Goal: Information Seeking & Learning: Learn about a topic

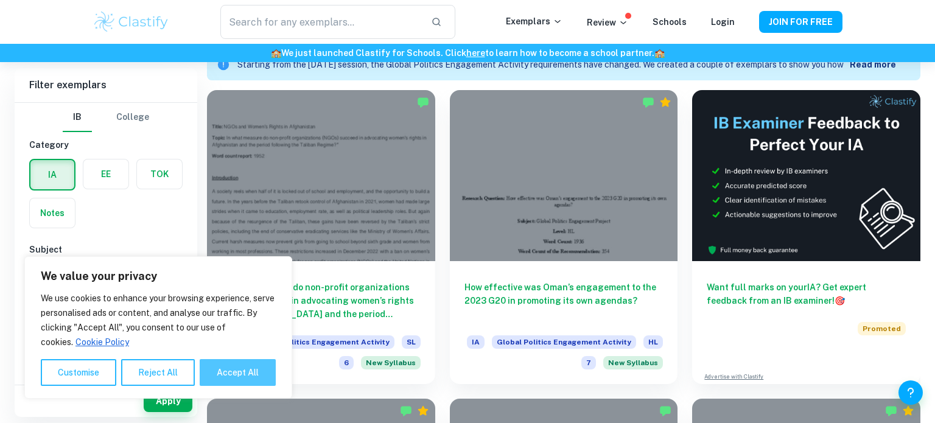
click at [231, 372] on button "Accept All" at bounding box center [238, 372] width 76 height 27
checkbox input "true"
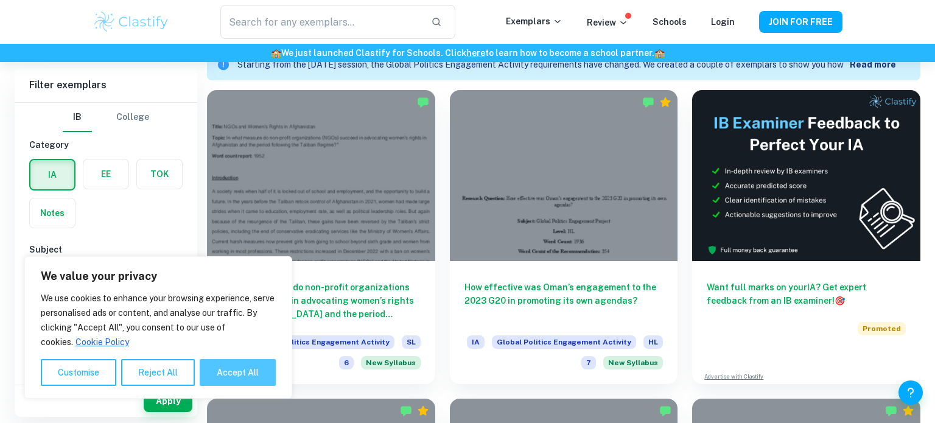
checkbox input "true"
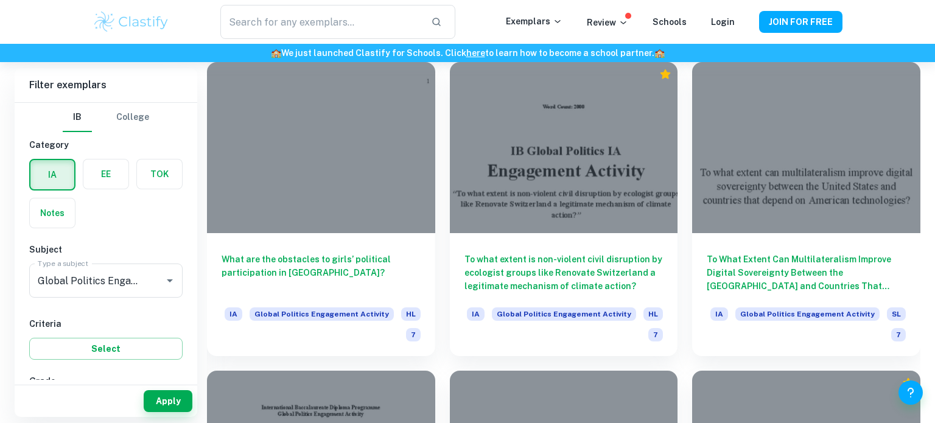
scroll to position [4705, 0]
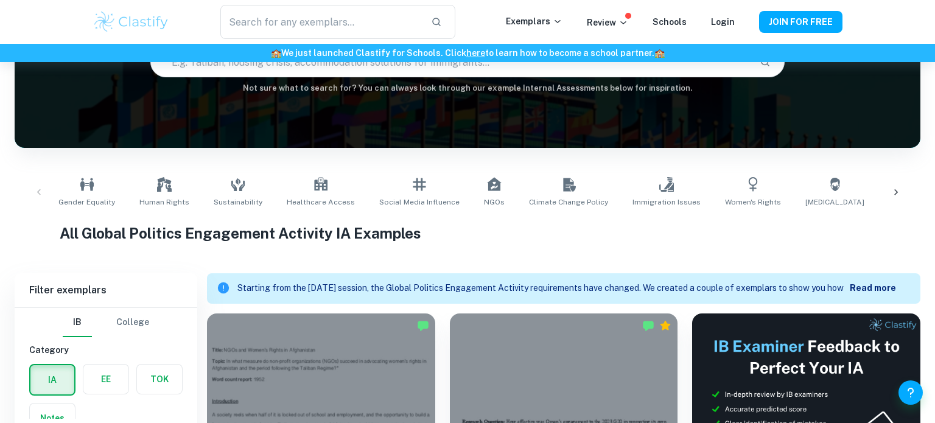
click at [901, 194] on icon at bounding box center [896, 192] width 12 height 12
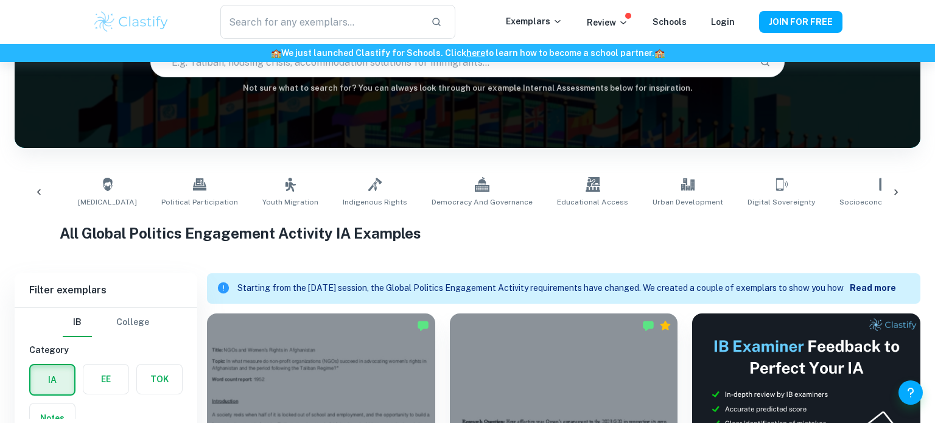
scroll to position [0, 779]
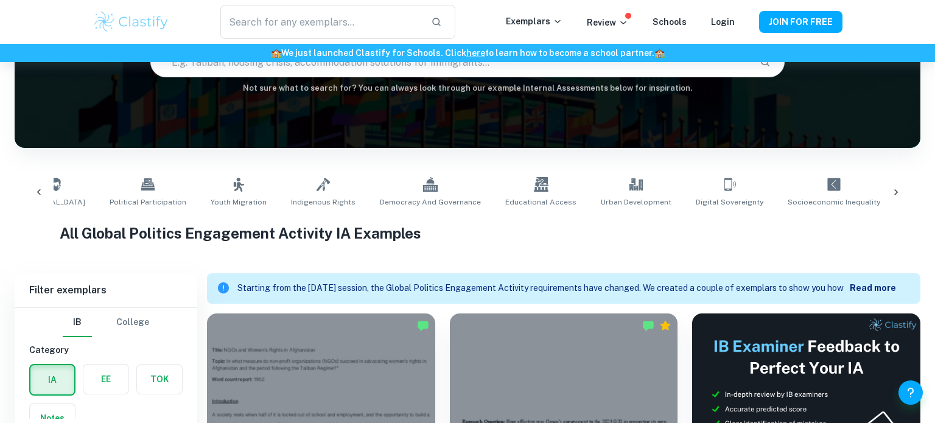
click at [898, 195] on icon at bounding box center [896, 192] width 12 height 12
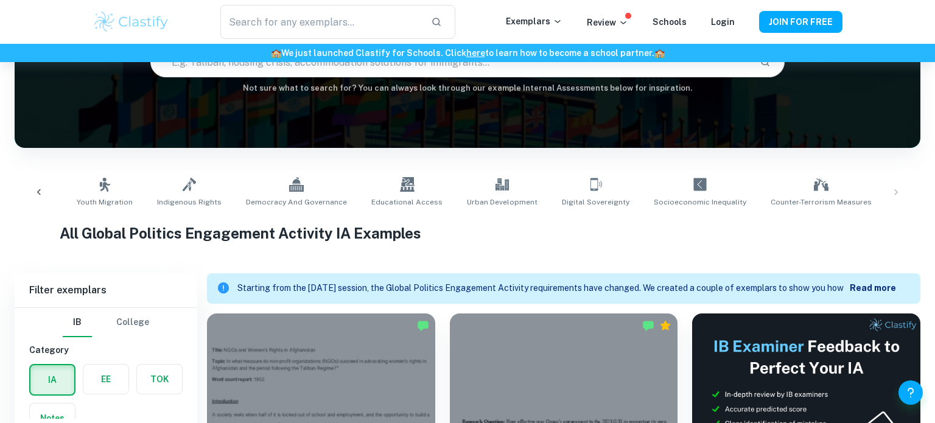
click at [38, 192] on icon at bounding box center [39, 192] width 4 height 6
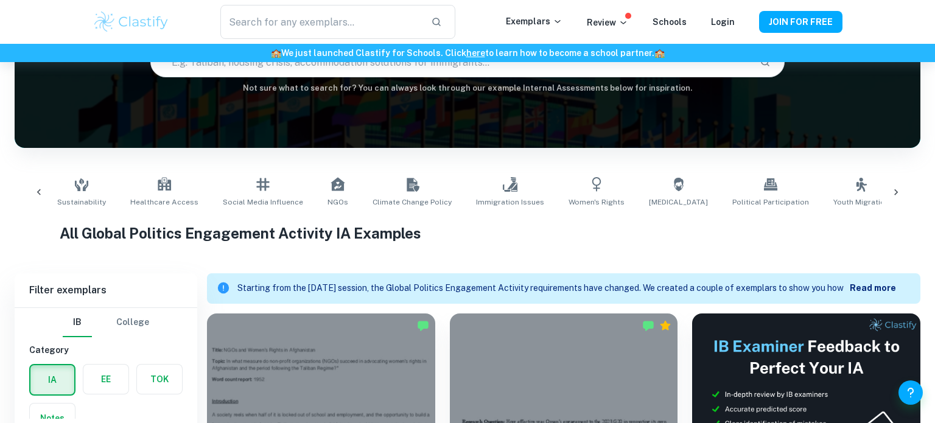
scroll to position [0, 133]
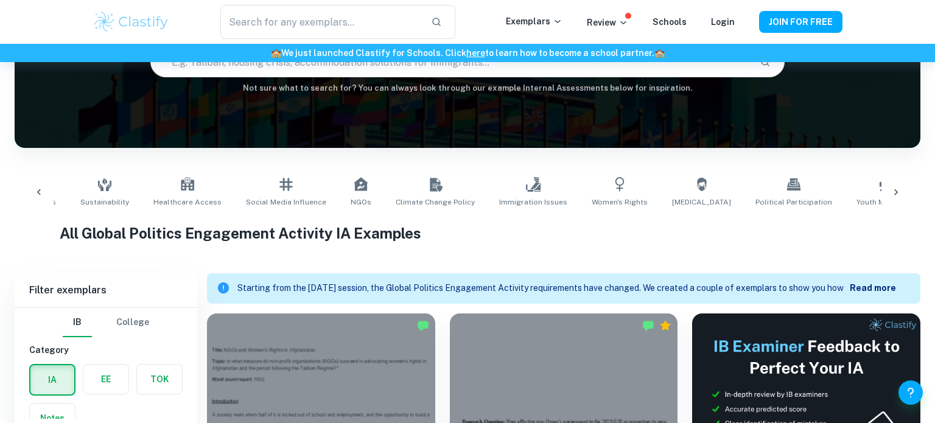
click at [38, 192] on icon at bounding box center [39, 192] width 4 height 6
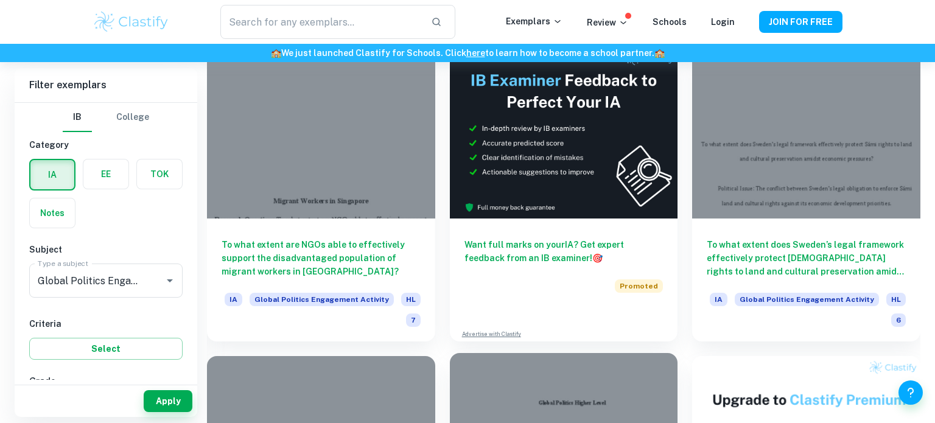
scroll to position [8710, 0]
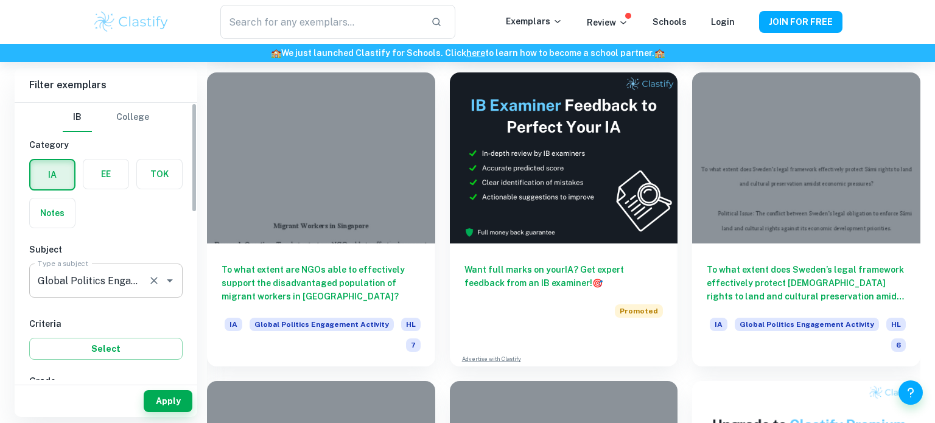
click at [158, 270] on div "Global Politics Engagement Activity Type a subject" at bounding box center [105, 281] width 153 height 34
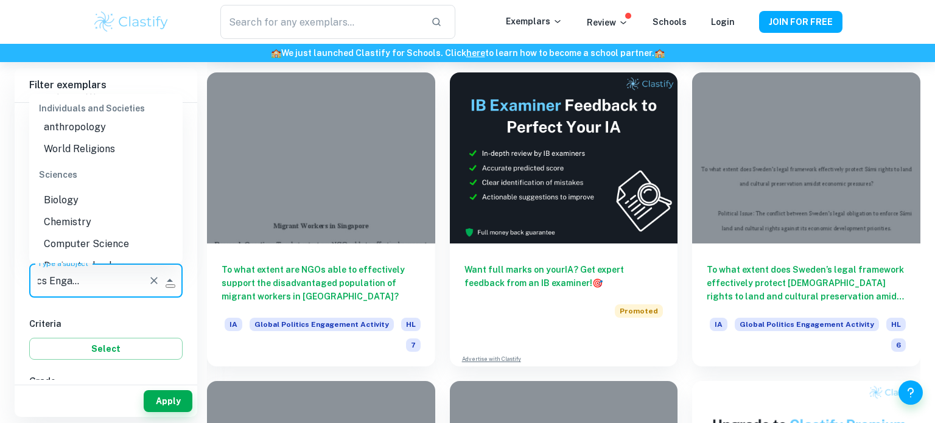
scroll to position [1446, 0]
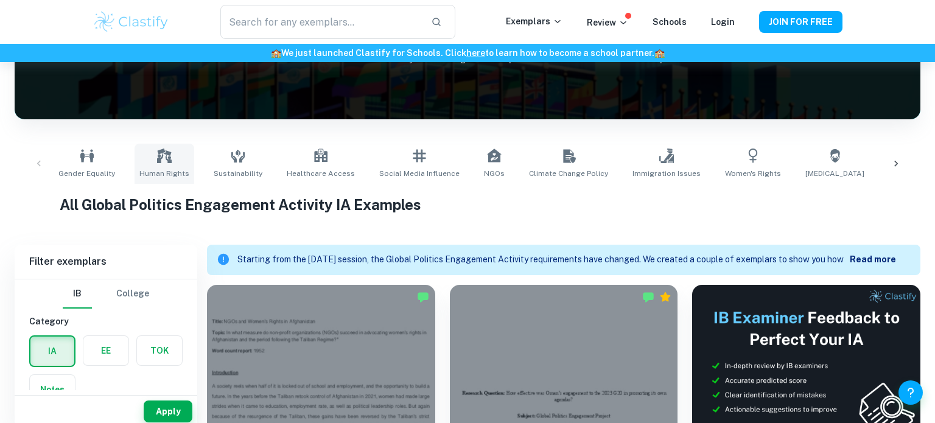
scroll to position [143, 0]
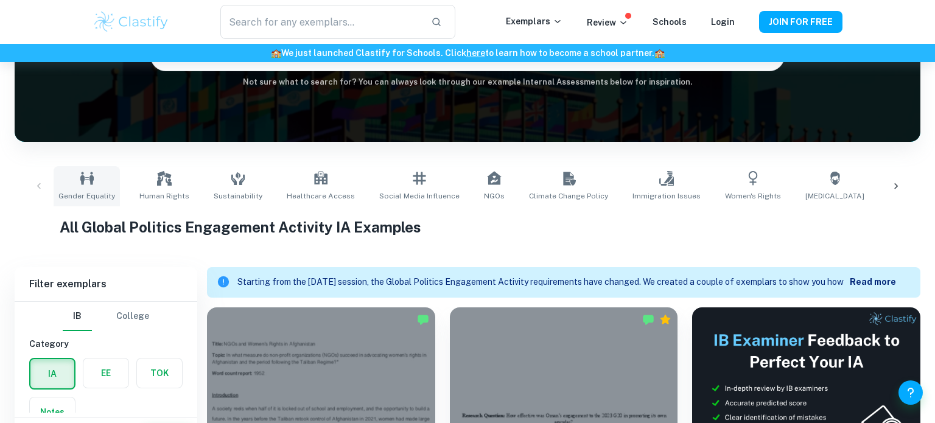
click at [91, 185] on icon at bounding box center [87, 178] width 15 height 15
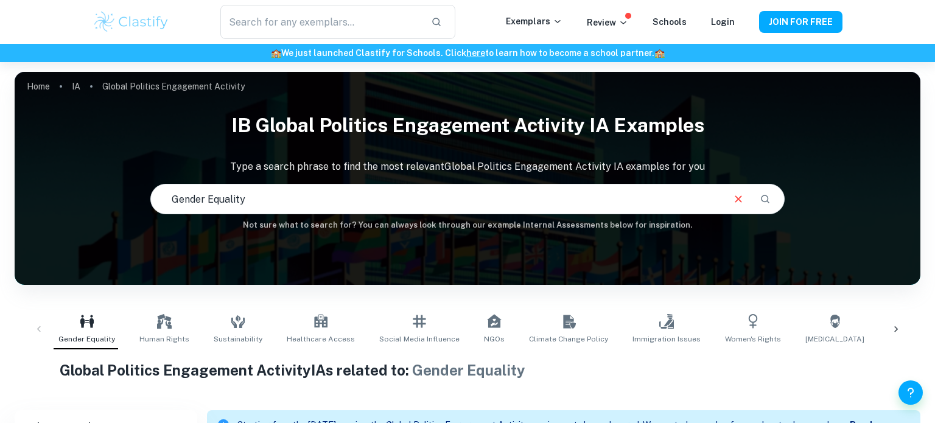
scroll to position [149, 0]
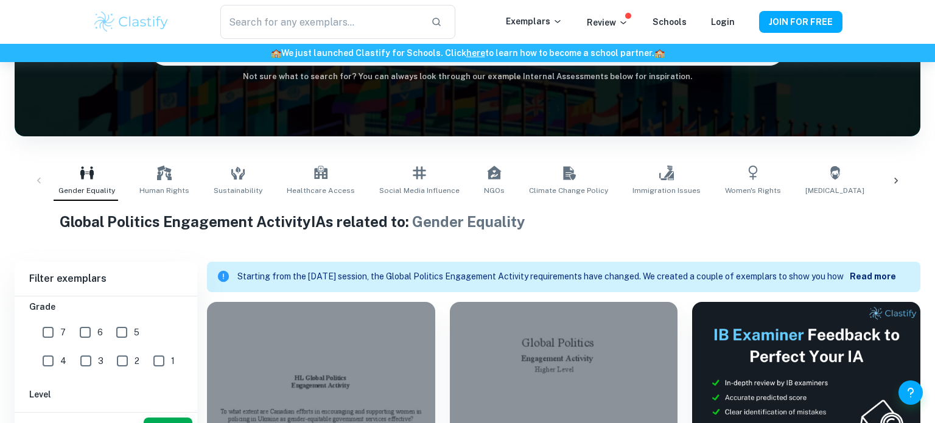
click at [896, 180] on icon at bounding box center [896, 181] width 12 height 12
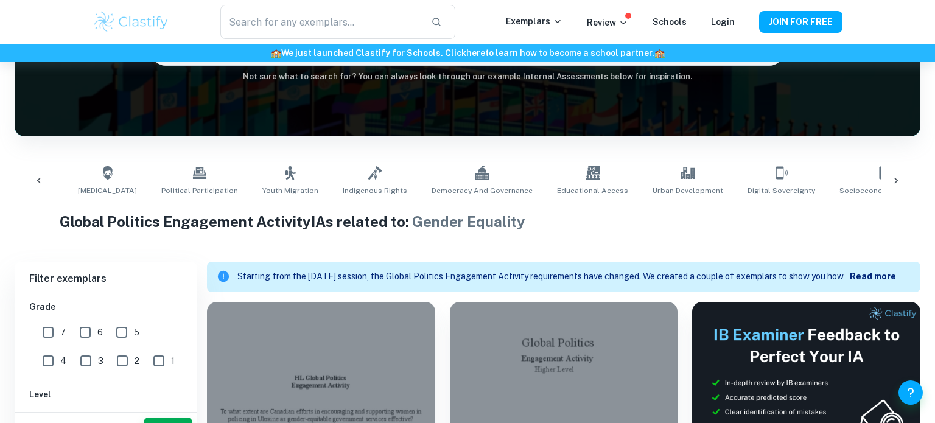
scroll to position [0, 779]
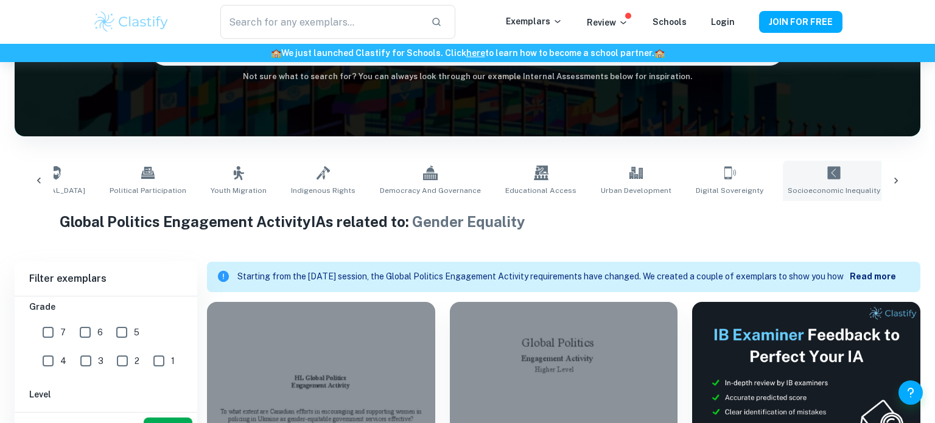
click at [783, 163] on link "Socioeconomic Inequality" at bounding box center [834, 181] width 102 height 40
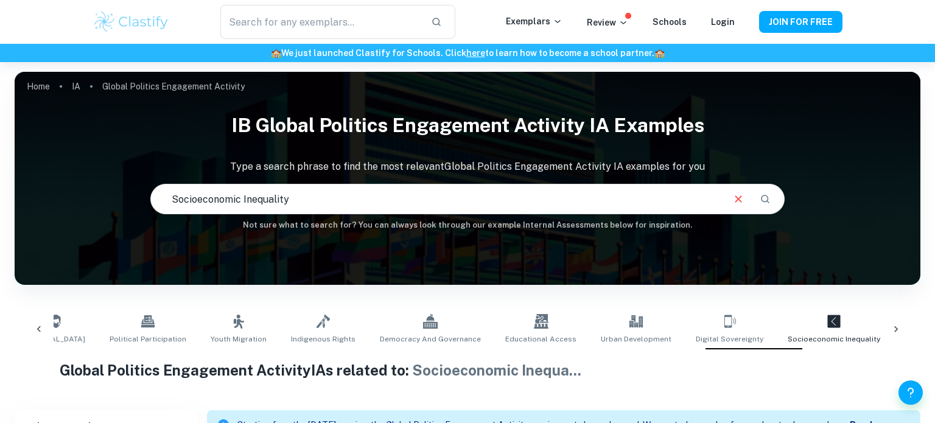
scroll to position [127, 0]
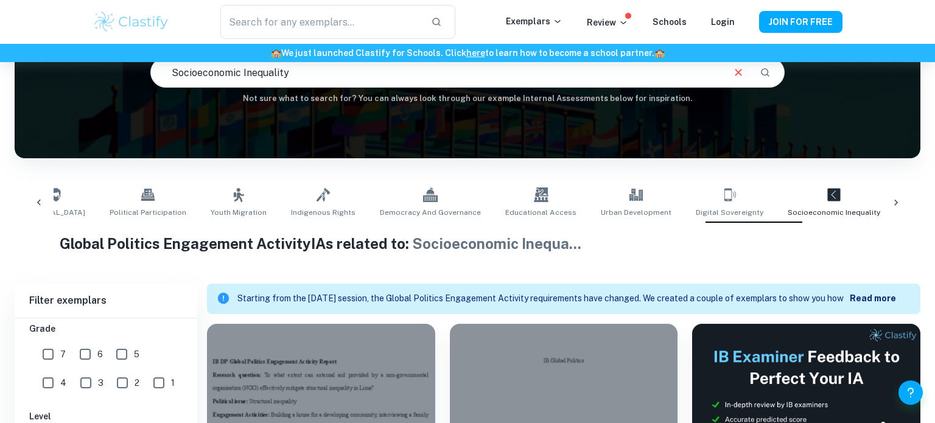
type input "Gender Equality"
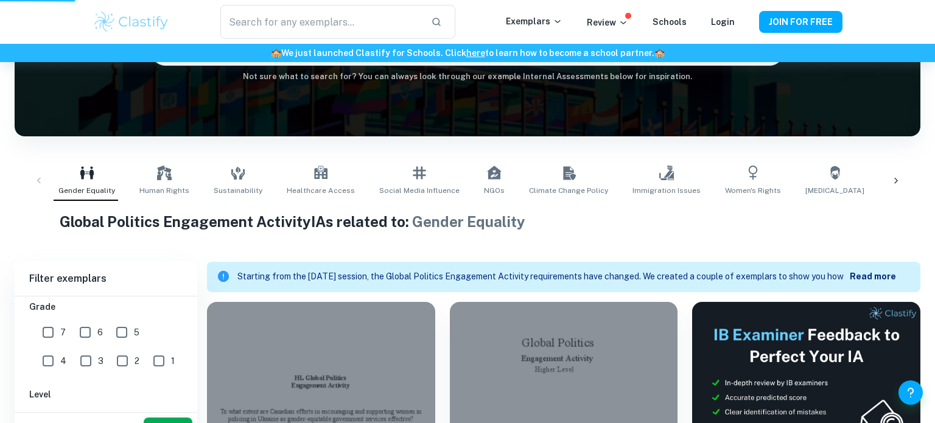
scroll to position [143, 0]
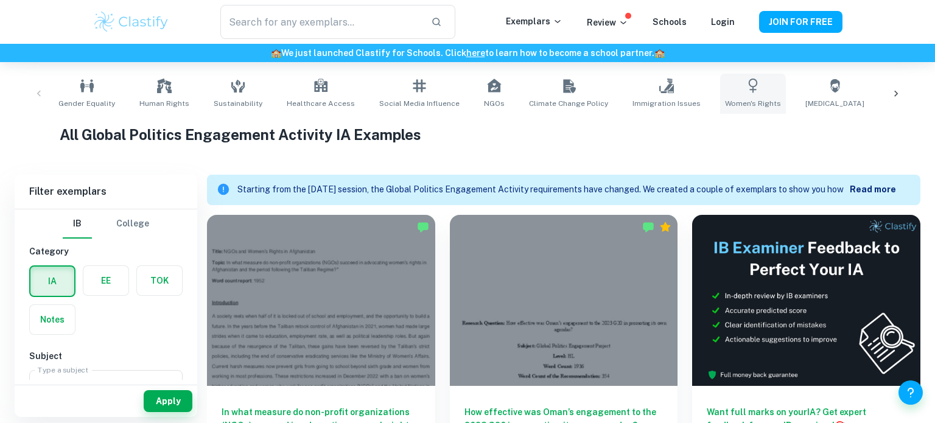
click at [751, 88] on link "Women's Rights" at bounding box center [753, 94] width 66 height 40
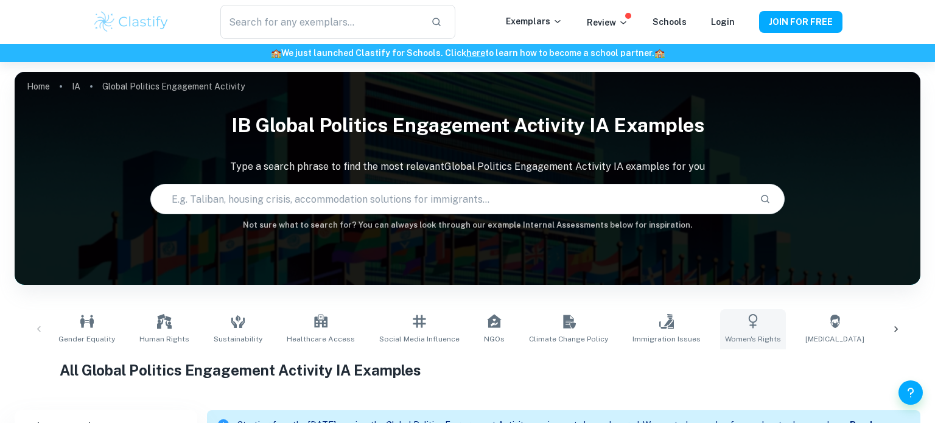
type input "Women's Rights"
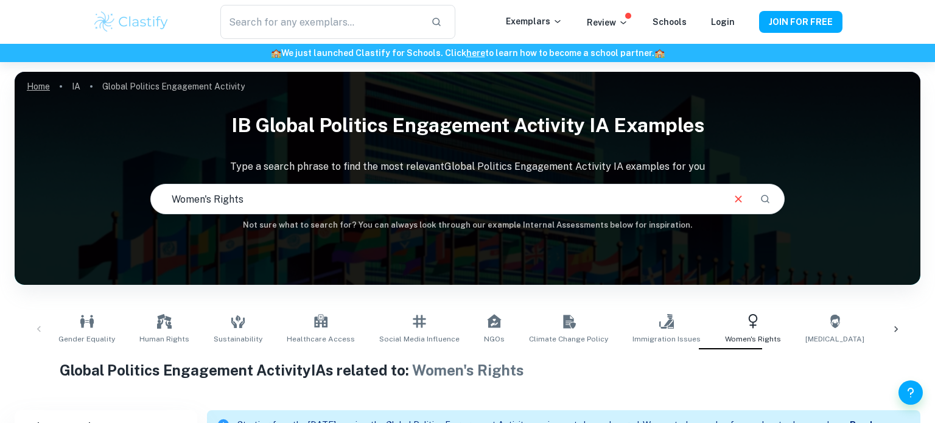
click at [43, 90] on link "Home" at bounding box center [38, 86] width 23 height 17
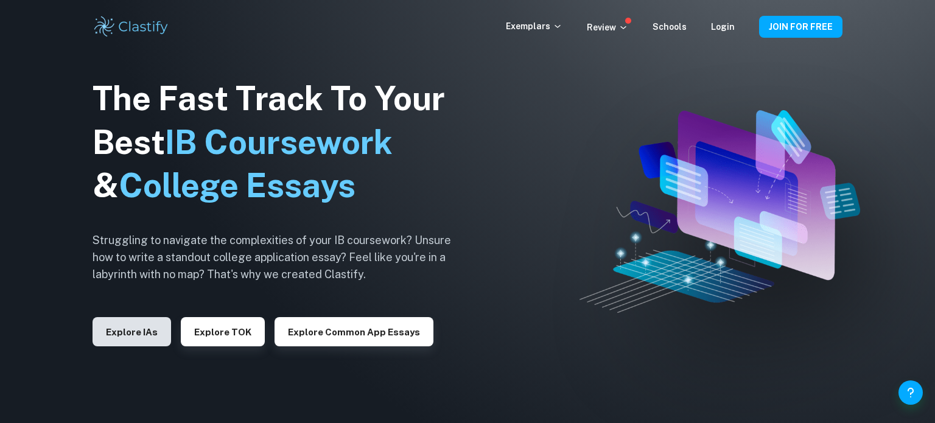
click at [128, 340] on button "Explore IAs" at bounding box center [132, 331] width 79 height 29
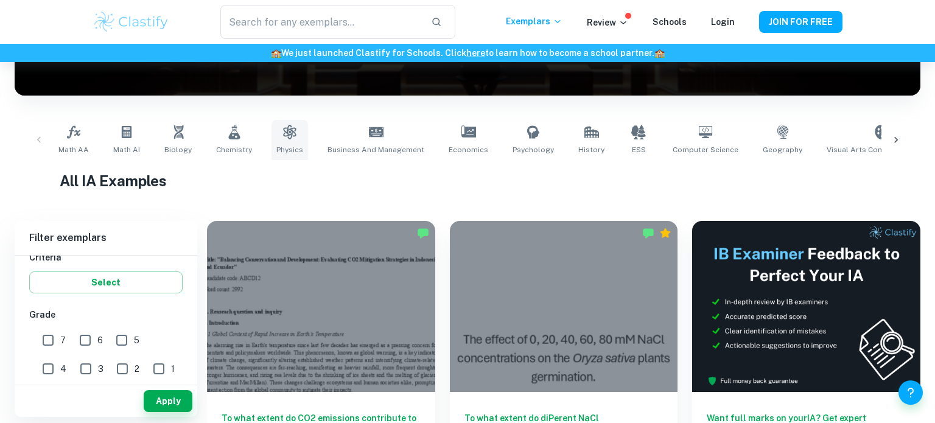
scroll to position [191, 0]
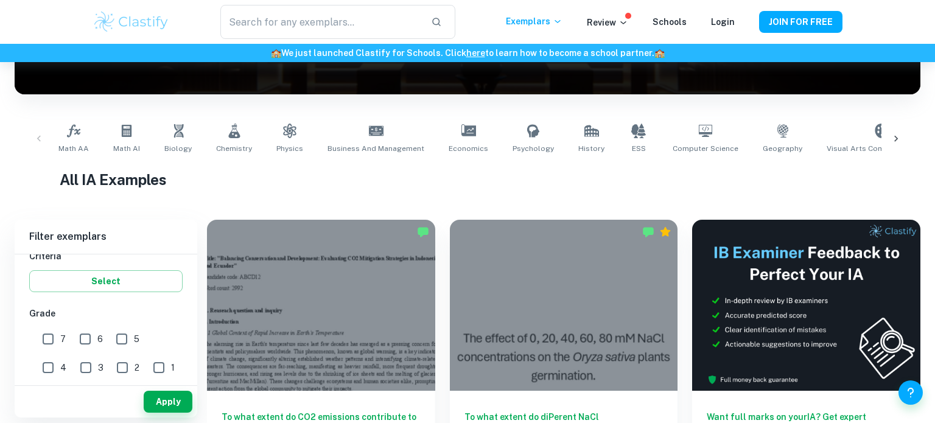
click at [38, 138] on div "Math AA Math AI Biology Chemistry Physics Business and Management Economics Psy…" at bounding box center [467, 139] width 886 height 40
click at [898, 142] on icon at bounding box center [896, 139] width 12 height 12
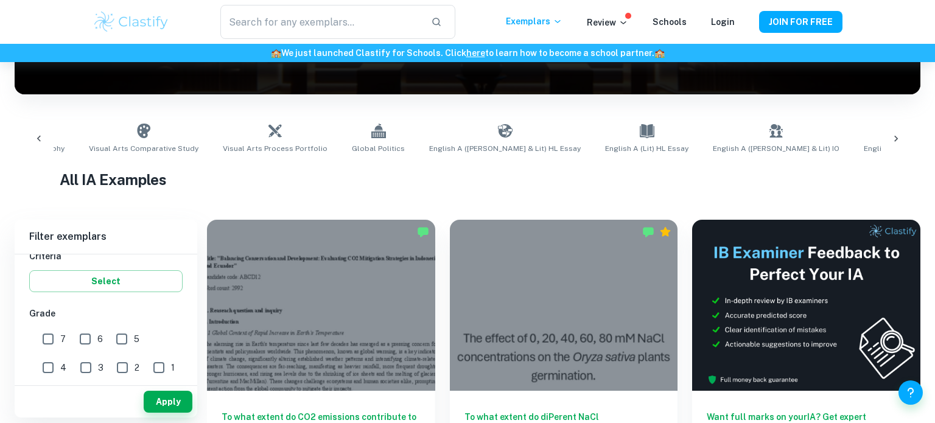
scroll to position [0, 791]
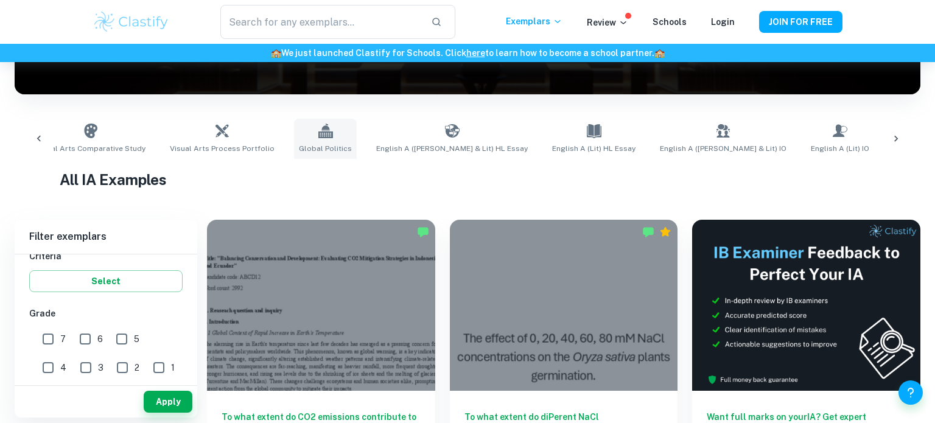
click at [299, 128] on link "Global Politics" at bounding box center [325, 139] width 63 height 40
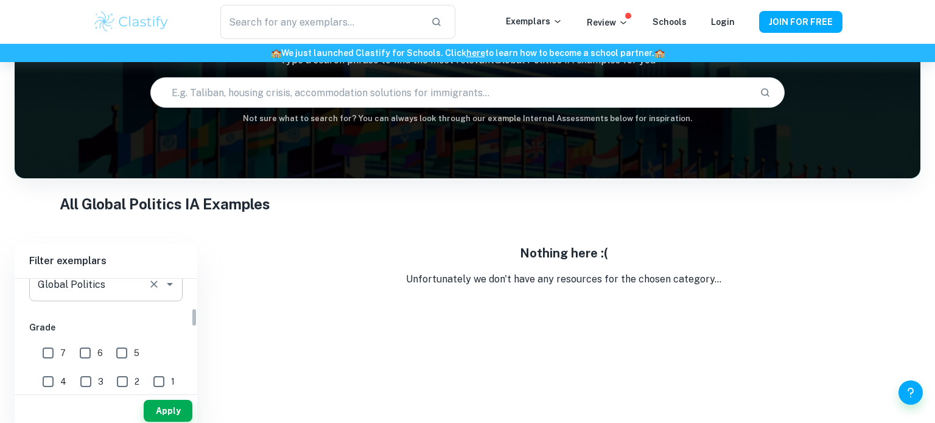
scroll to position [150, 0]
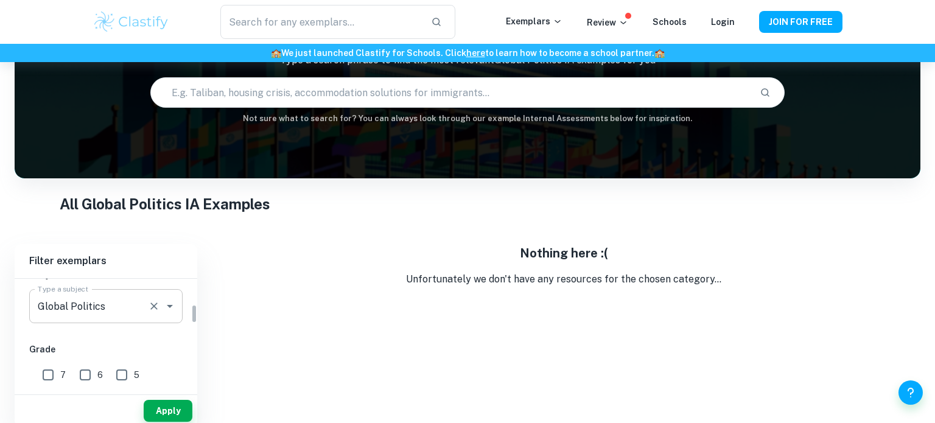
click at [169, 309] on icon "Open" at bounding box center [170, 306] width 15 height 15
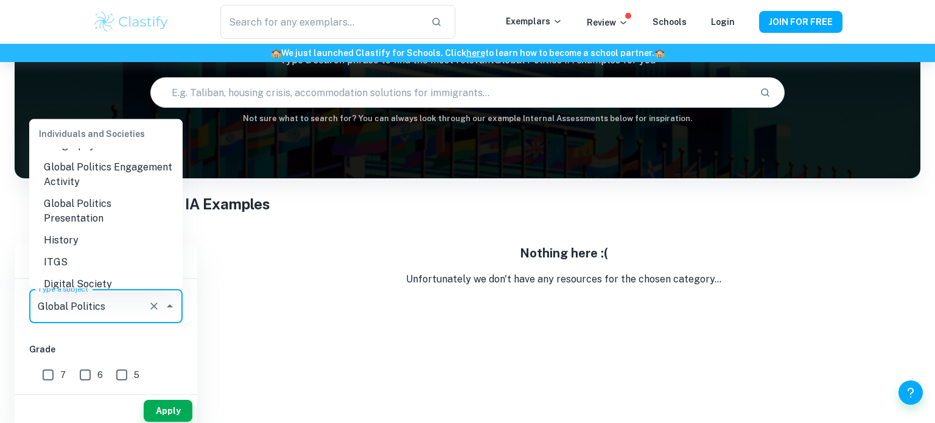
scroll to position [1208, 0]
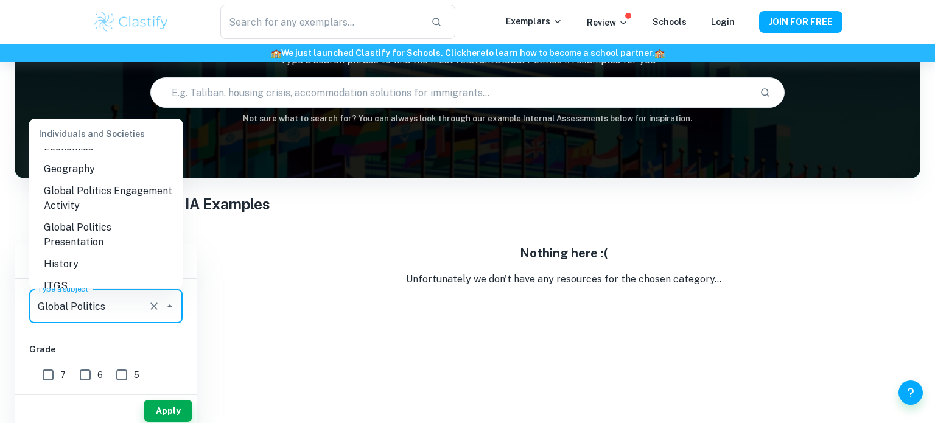
click at [119, 187] on li "Global Politics Engagement Activity" at bounding box center [105, 198] width 153 height 37
type input "Global Politics Engagement Activity"
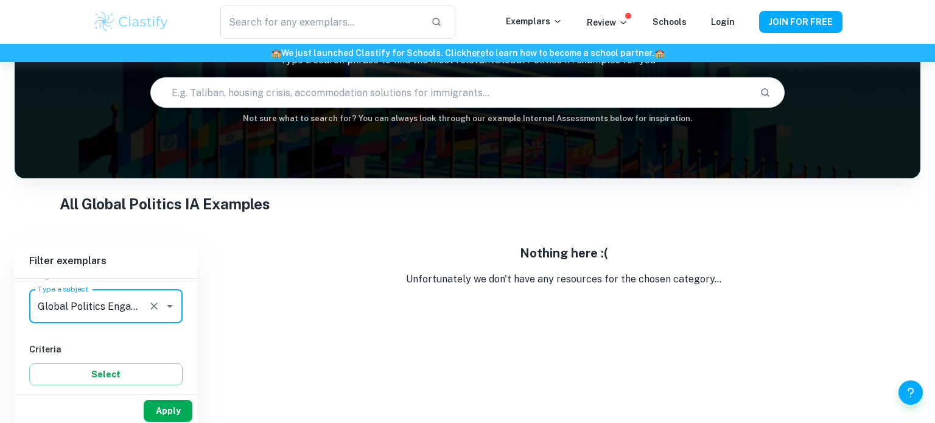
click at [163, 408] on button "Apply" at bounding box center [168, 411] width 49 height 22
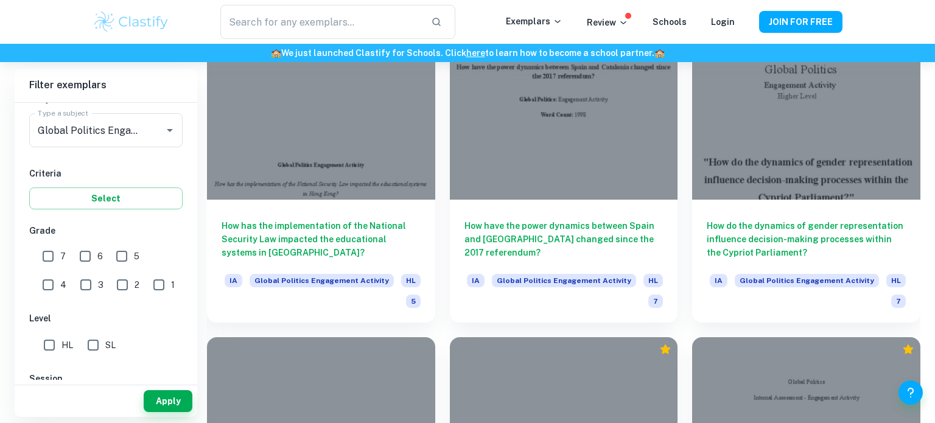
scroll to position [8129, 0]
